Goal: Task Accomplishment & Management: Complete application form

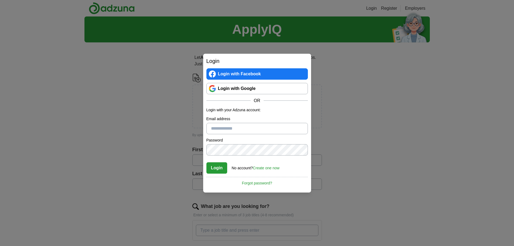
click at [247, 87] on link "Login with Google" at bounding box center [256, 88] width 101 height 11
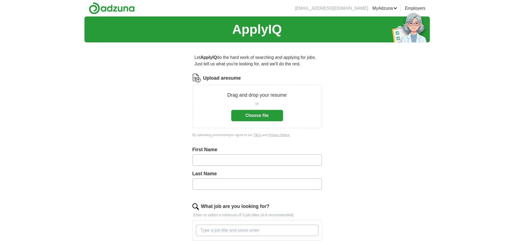
click at [258, 114] on button "Choose file" at bounding box center [257, 115] width 52 height 11
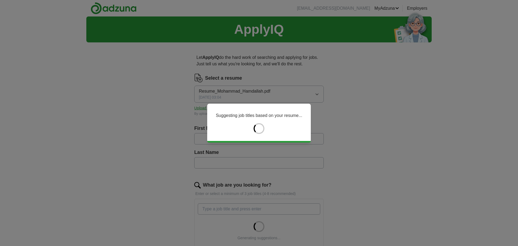
type input "********"
type input "*********"
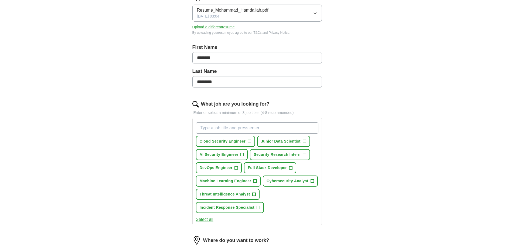
scroll to position [108, 0]
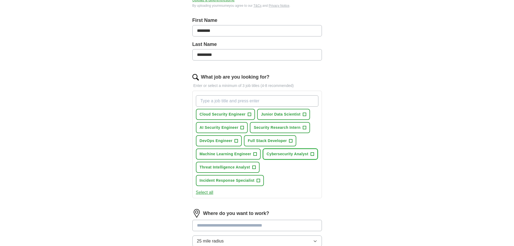
click at [306, 156] on span "Cybersecurity Analyst" at bounding box center [287, 154] width 42 height 6
click at [239, 116] on span "Cloud Security Engineer" at bounding box center [223, 114] width 46 height 6
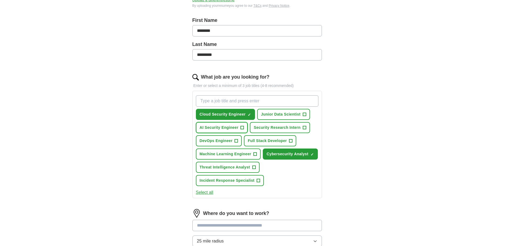
click at [232, 124] on button "AI Security Engineer +" at bounding box center [222, 127] width 52 height 11
click at [260, 127] on span "Security Research Intern" at bounding box center [277, 128] width 47 height 6
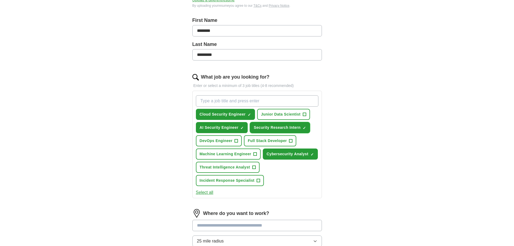
scroll to position [189, 0]
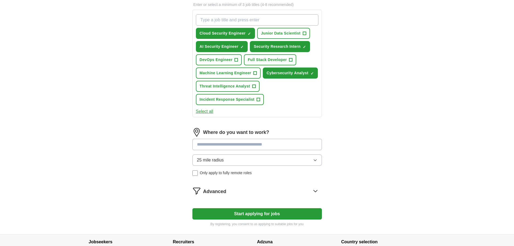
click at [204, 163] on span "25 mile radius" at bounding box center [210, 160] width 27 height 6
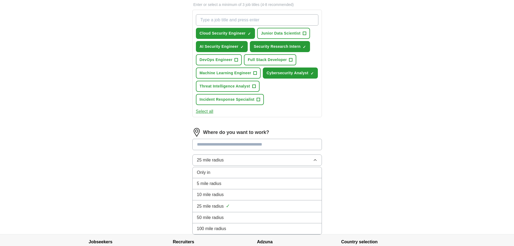
click at [206, 161] on span "25 mile radius" at bounding box center [210, 160] width 27 height 6
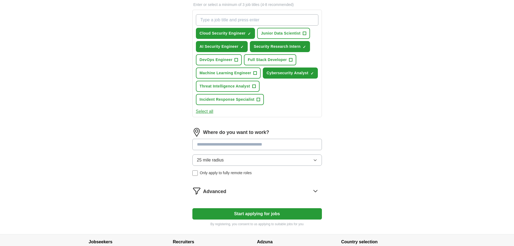
click at [212, 146] on input at bounding box center [256, 144] width 129 height 11
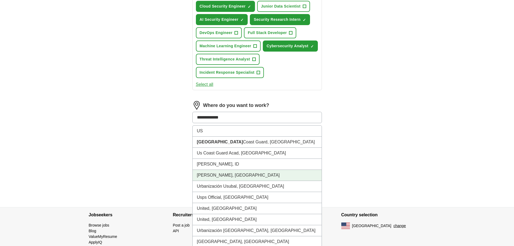
scroll to position [239, 0]
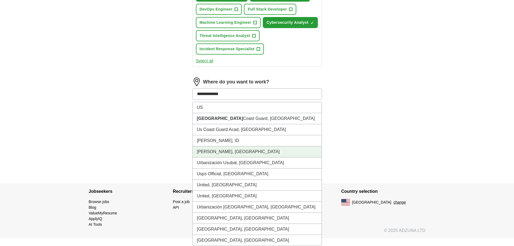
type input "**********"
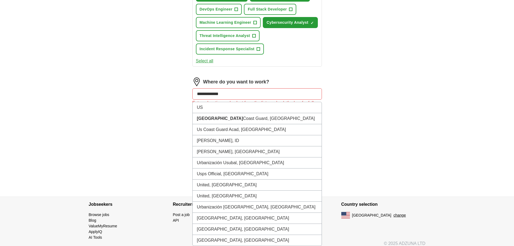
drag, startPoint x: 243, startPoint y: 91, endPoint x: 0, endPoint y: 53, distance: 246.0
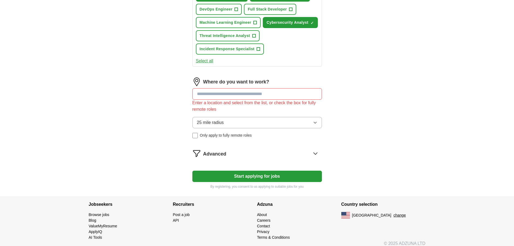
click at [224, 123] on button "25 mile radius" at bounding box center [256, 122] width 129 height 11
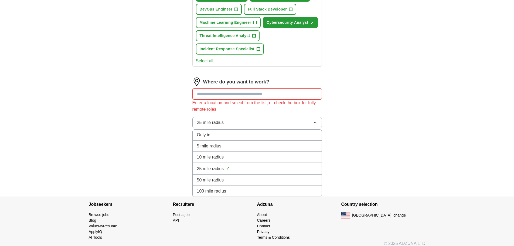
click at [203, 142] on li "5 mile radius" at bounding box center [257, 146] width 129 height 11
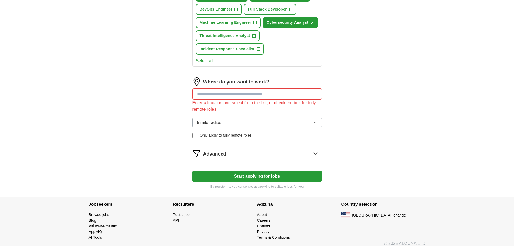
click at [208, 125] on span "5 mile radius" at bounding box center [209, 122] width 25 height 6
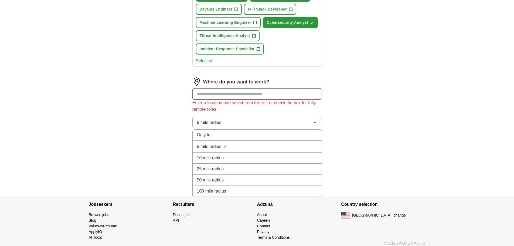
click at [204, 132] on span "Only in" at bounding box center [203, 135] width 13 height 6
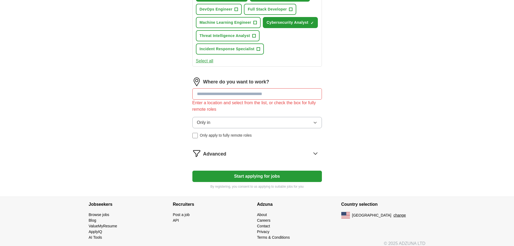
click at [205, 122] on span "Only in" at bounding box center [203, 122] width 13 height 6
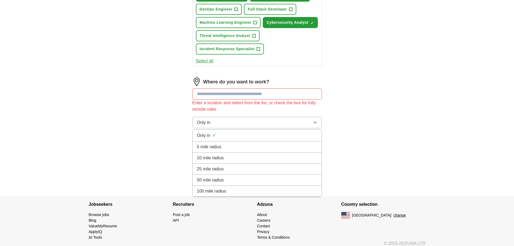
scroll to position [244, 0]
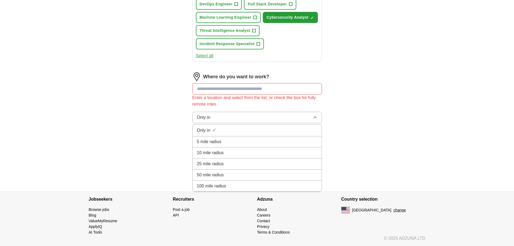
click at [209, 185] on span "100 mile radius" at bounding box center [211, 186] width 29 height 6
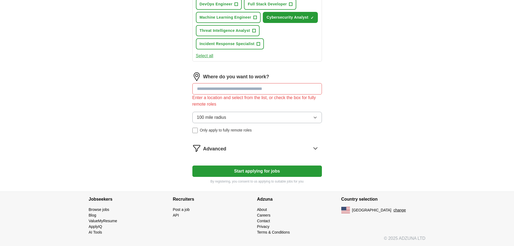
click at [230, 151] on div "Advanced" at bounding box center [262, 148] width 119 height 9
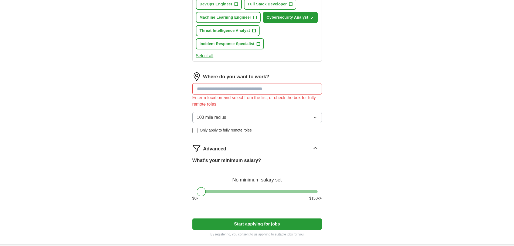
click at [231, 151] on div "Advanced" at bounding box center [262, 148] width 119 height 9
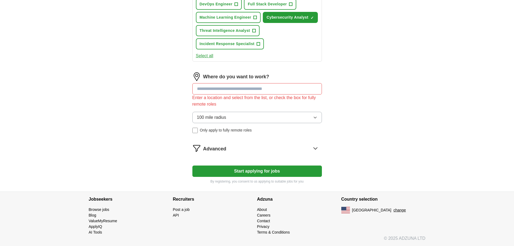
click at [226, 177] on form "Select a resume Resume_Mohammad_Hamdallah.pdf [DATE] 03:04 Upload a different r…" at bounding box center [256, 6] width 129 height 354
click at [228, 172] on button "Start applying for jobs" at bounding box center [256, 170] width 129 height 11
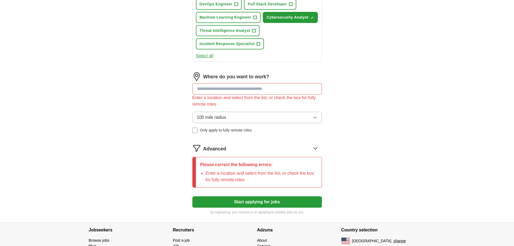
click at [207, 87] on input at bounding box center [256, 88] width 129 height 11
click at [204, 123] on div "100 mile radius Only apply to fully remote roles" at bounding box center [256, 122] width 129 height 21
click at [216, 89] on input at bounding box center [256, 88] width 129 height 11
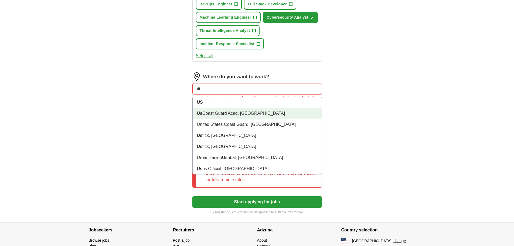
click at [229, 106] on li "US" at bounding box center [257, 102] width 129 height 11
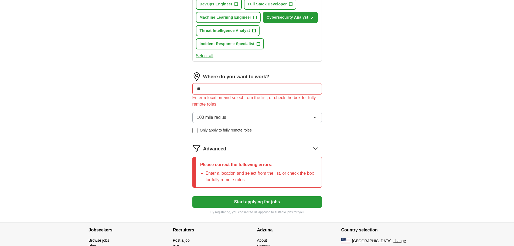
drag, startPoint x: 163, startPoint y: 125, endPoint x: 177, endPoint y: 130, distance: 15.4
click at [231, 201] on button "Start applying for jobs" at bounding box center [256, 201] width 129 height 11
click at [218, 201] on button "Start applying for jobs" at bounding box center [256, 201] width 129 height 11
click at [219, 93] on input "**" at bounding box center [256, 88] width 129 height 11
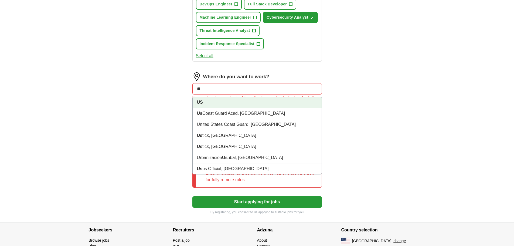
type input "*"
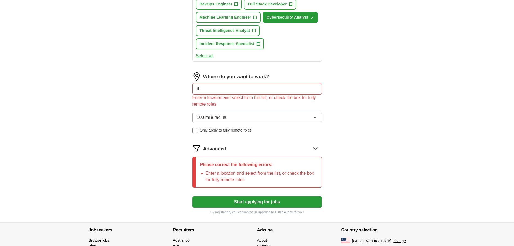
click at [221, 88] on input "*" at bounding box center [256, 88] width 129 height 11
click at [213, 90] on input at bounding box center [256, 88] width 129 height 11
type input "*****"
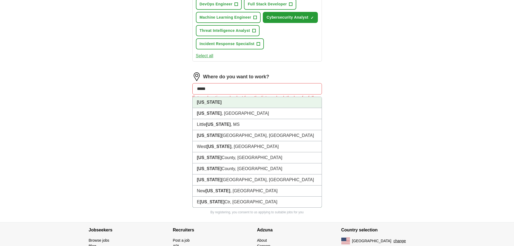
click at [208, 100] on strong "[US_STATE]" at bounding box center [209, 102] width 25 height 5
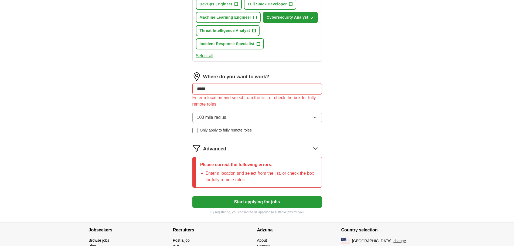
scroll to position [236, 0]
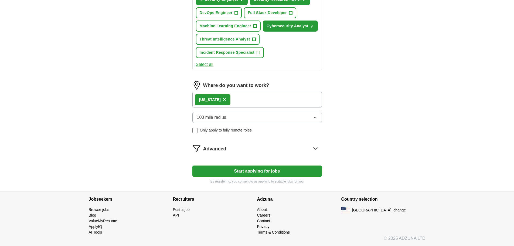
click at [241, 97] on div "[US_STATE] ×" at bounding box center [256, 100] width 129 height 16
click at [235, 104] on div "[US_STATE] ×" at bounding box center [256, 100] width 129 height 16
click at [218, 169] on button "Start applying for jobs" at bounding box center [256, 170] width 129 height 11
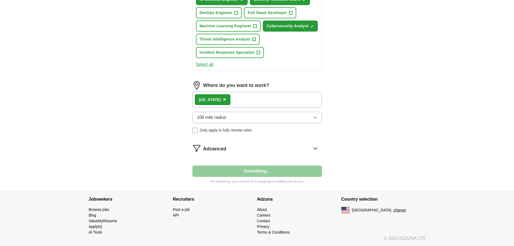
select select "**"
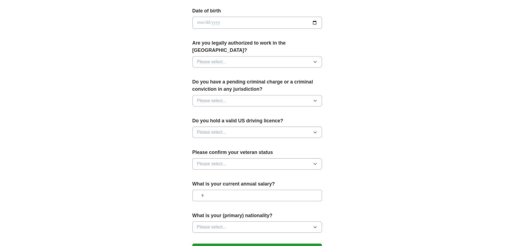
scroll to position [309, 0]
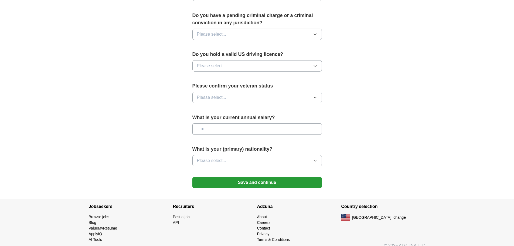
click at [234, 177] on button "Save and continue" at bounding box center [256, 182] width 129 height 11
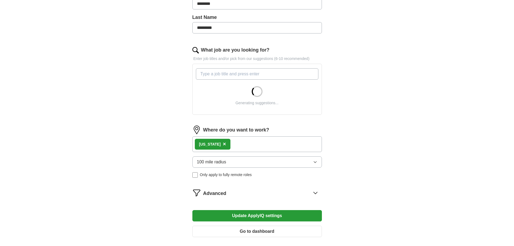
scroll to position [190, 0]
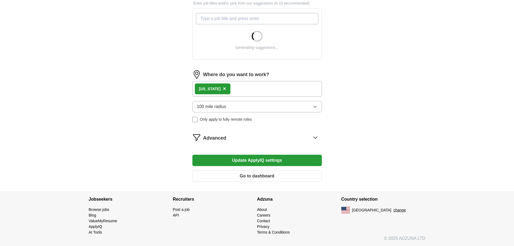
click at [259, 158] on button "Update ApplyIQ settings" at bounding box center [256, 160] width 129 height 11
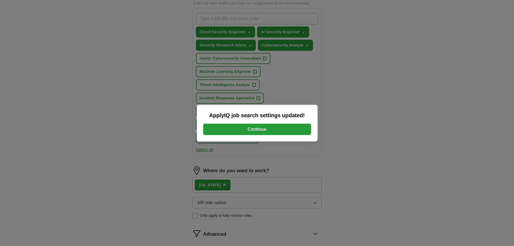
click at [265, 129] on button "Continue" at bounding box center [257, 129] width 108 height 11
